Goal: Transaction & Acquisition: Download file/media

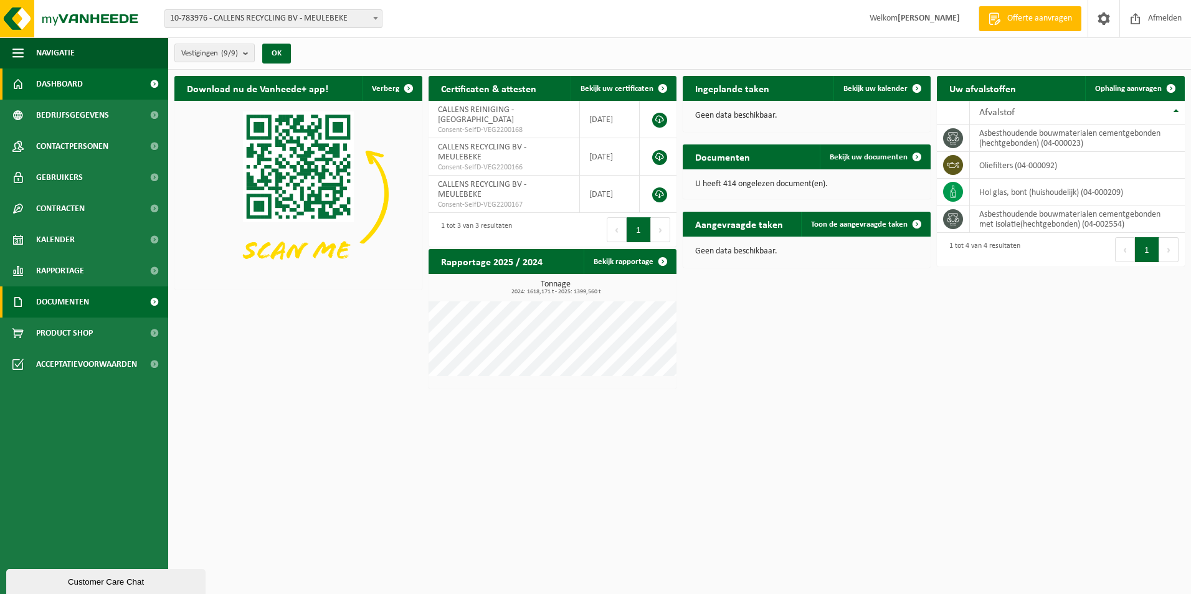
click at [74, 300] on span "Documenten" at bounding box center [62, 302] width 53 height 31
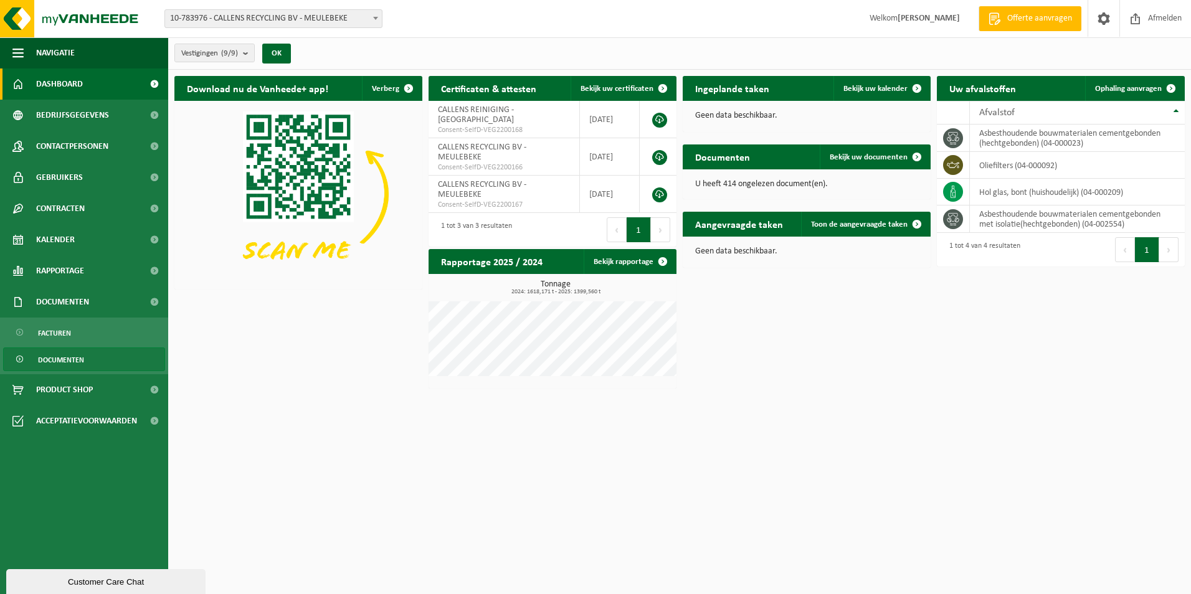
click at [69, 348] on link "Documenten" at bounding box center [84, 360] width 162 height 24
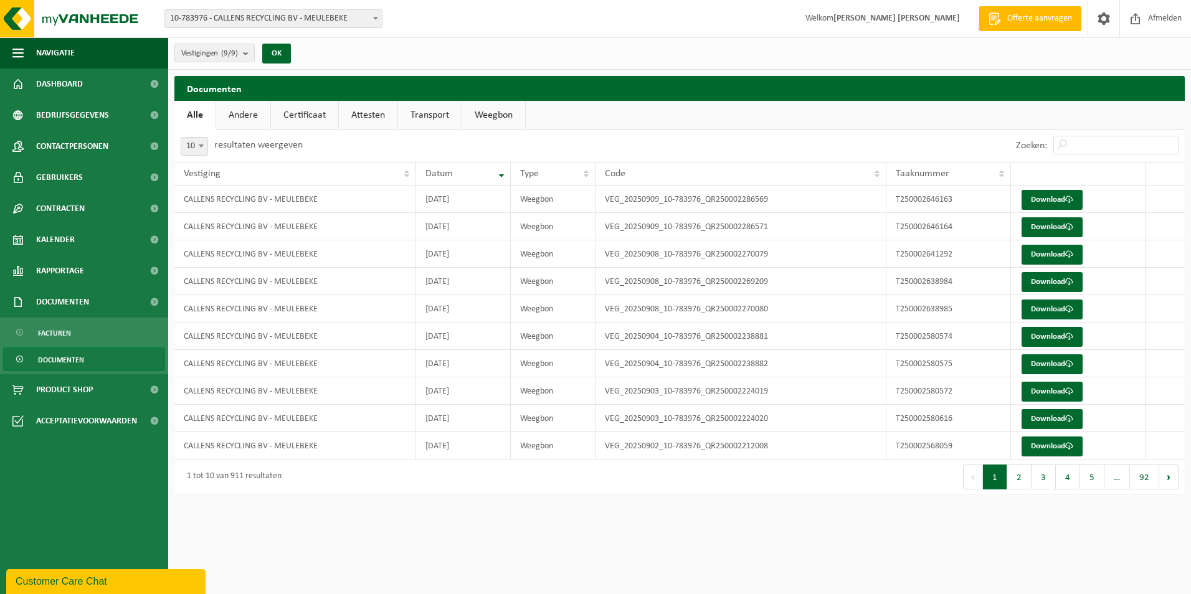
click at [207, 147] on span at bounding box center [201, 146] width 12 height 16
select select "25"
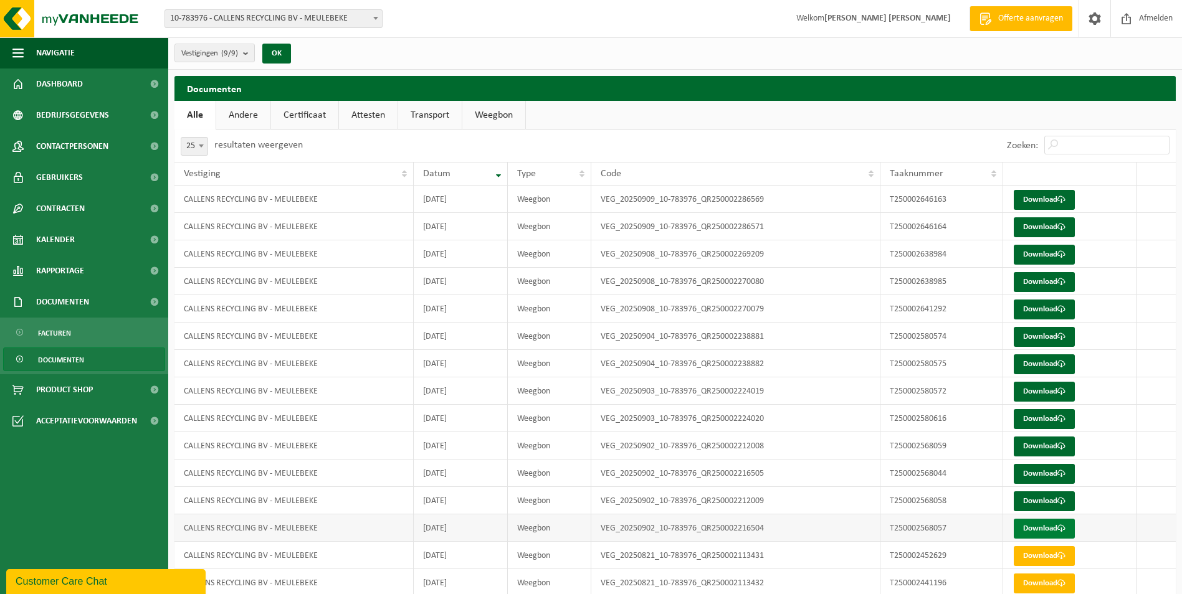
click at [1036, 525] on link "Download" at bounding box center [1044, 529] width 61 height 20
click at [1041, 502] on link "Download" at bounding box center [1044, 502] width 61 height 20
click at [1042, 473] on link "Download" at bounding box center [1044, 474] width 61 height 20
click at [1049, 447] on link "Download" at bounding box center [1044, 447] width 61 height 20
click at [1036, 451] on link "Download" at bounding box center [1044, 447] width 61 height 20
